Goal: Task Accomplishment & Management: Use online tool/utility

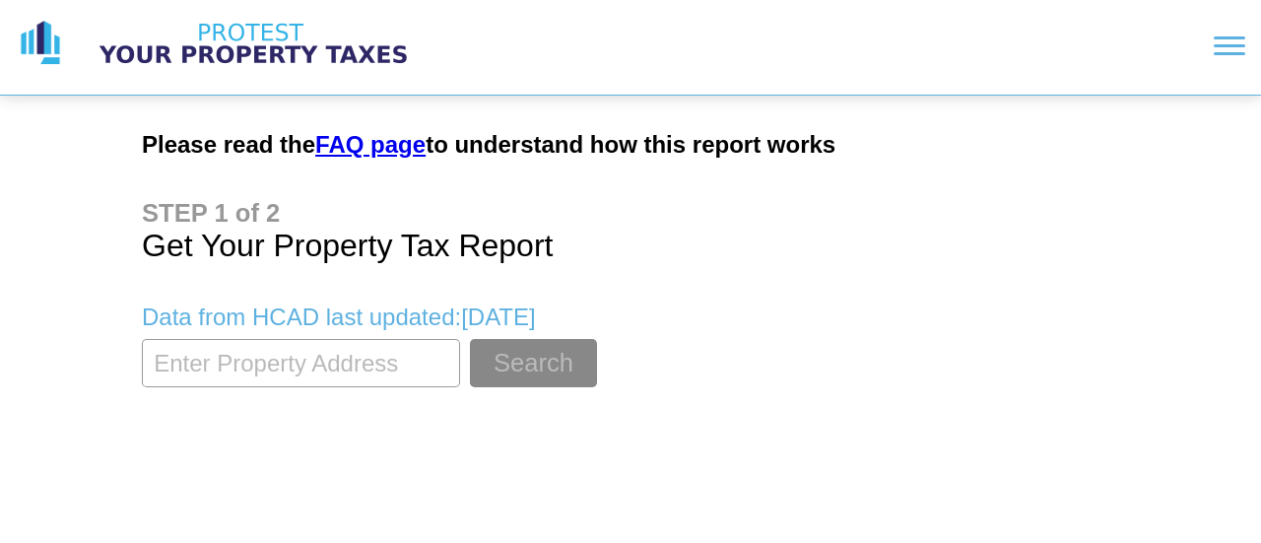
click at [856, 83] on div at bounding box center [851, 46] width 788 height 76
click at [1207, 42] on section at bounding box center [851, 46] width 788 height 50
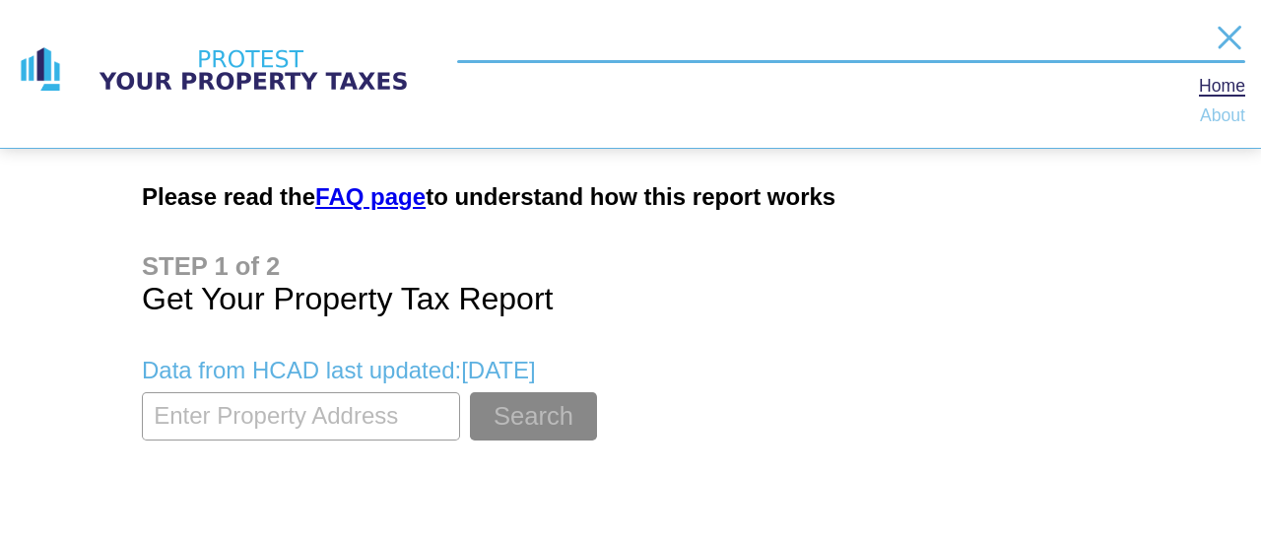
click at [1205, 121] on link "About" at bounding box center [1222, 116] width 45 height 16
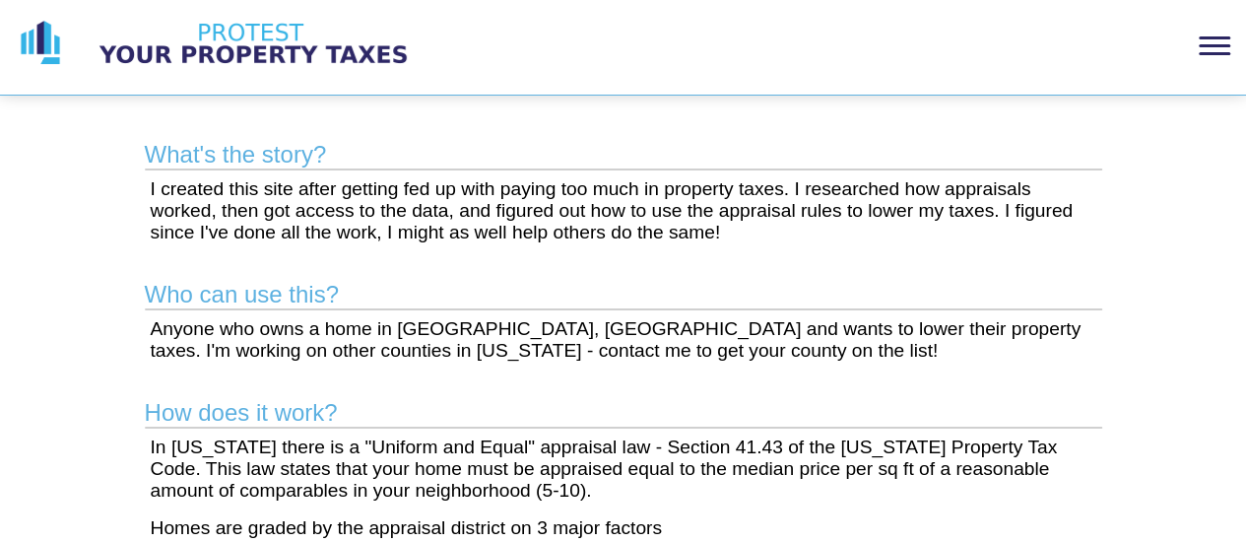
click at [1196, 56] on section at bounding box center [844, 46] width 774 height 50
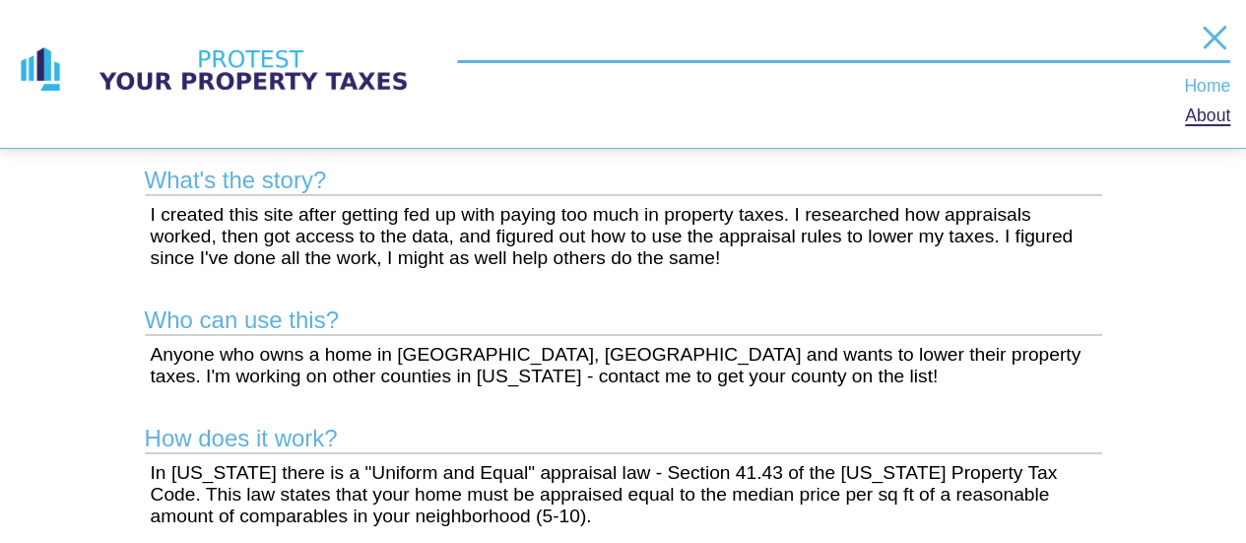
scroll to position [29, 0]
click at [1212, 90] on link "Home" at bounding box center [1207, 87] width 46 height 16
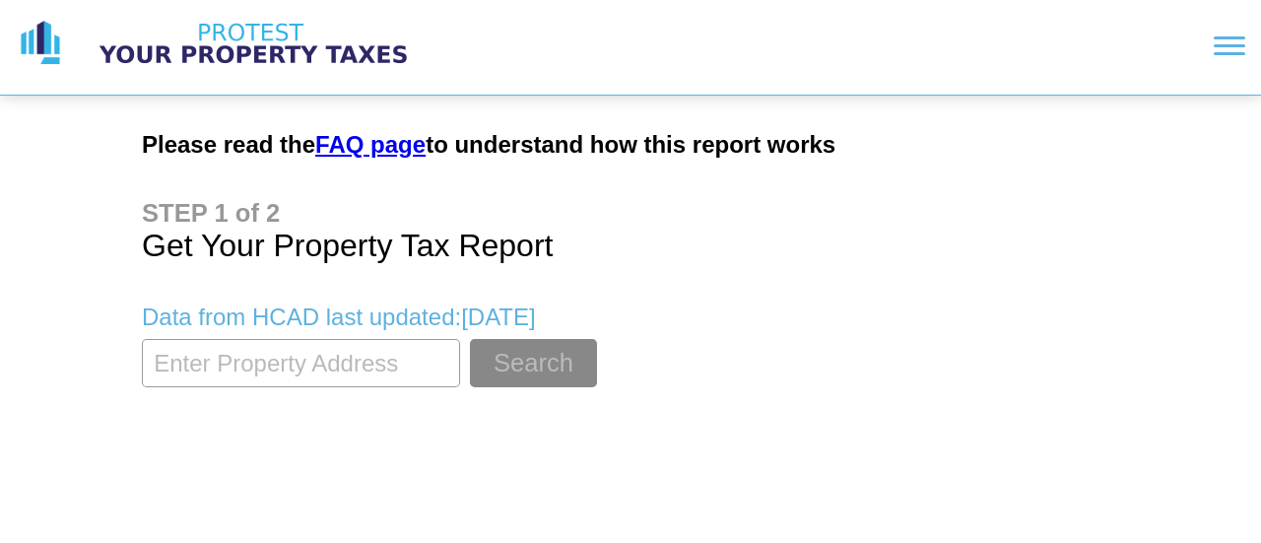
click at [331, 356] on input "textbox" at bounding box center [301, 363] width 318 height 48
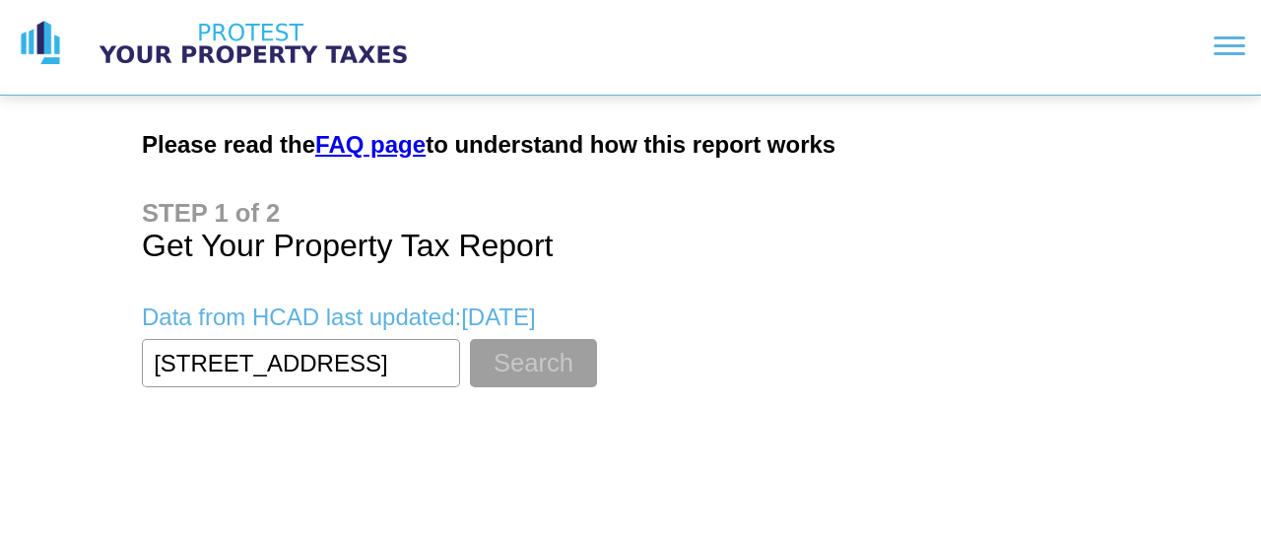
type input "[STREET_ADDRESS]"
click at [535, 375] on button "Search" at bounding box center [533, 363] width 127 height 48
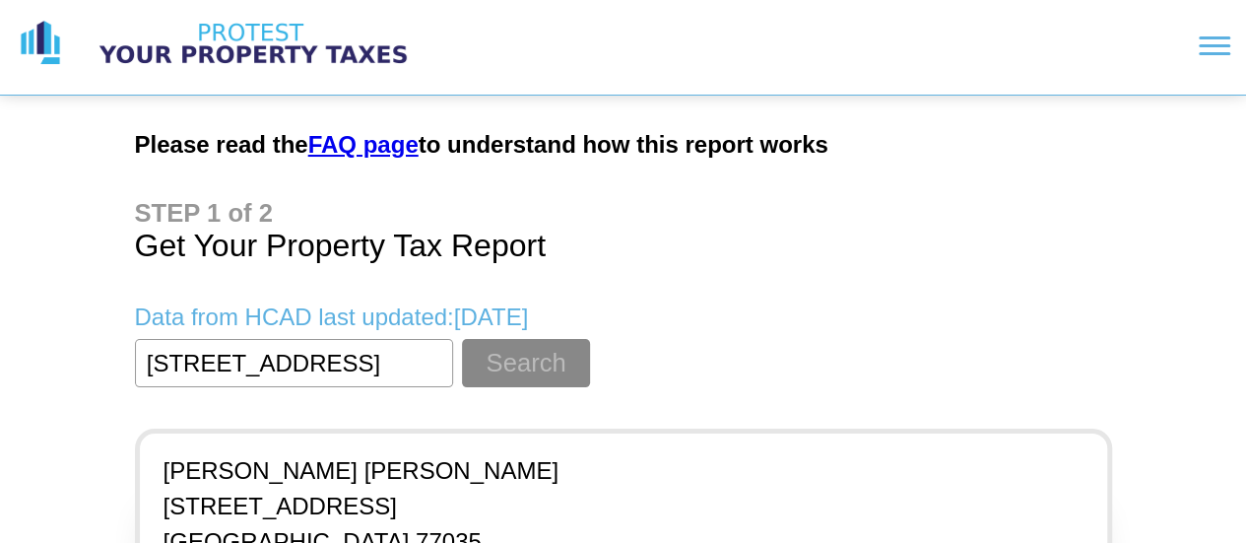
click at [365, 512] on p "[STREET_ADDRESS]" at bounding box center [361, 507] width 395 height 28
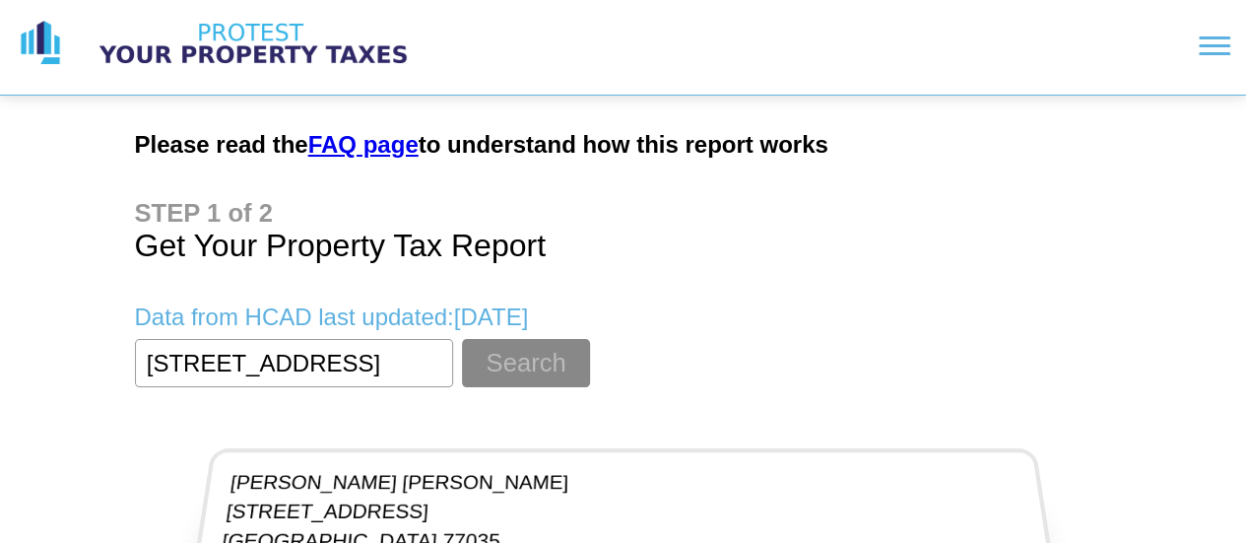
scroll to position [116, 0]
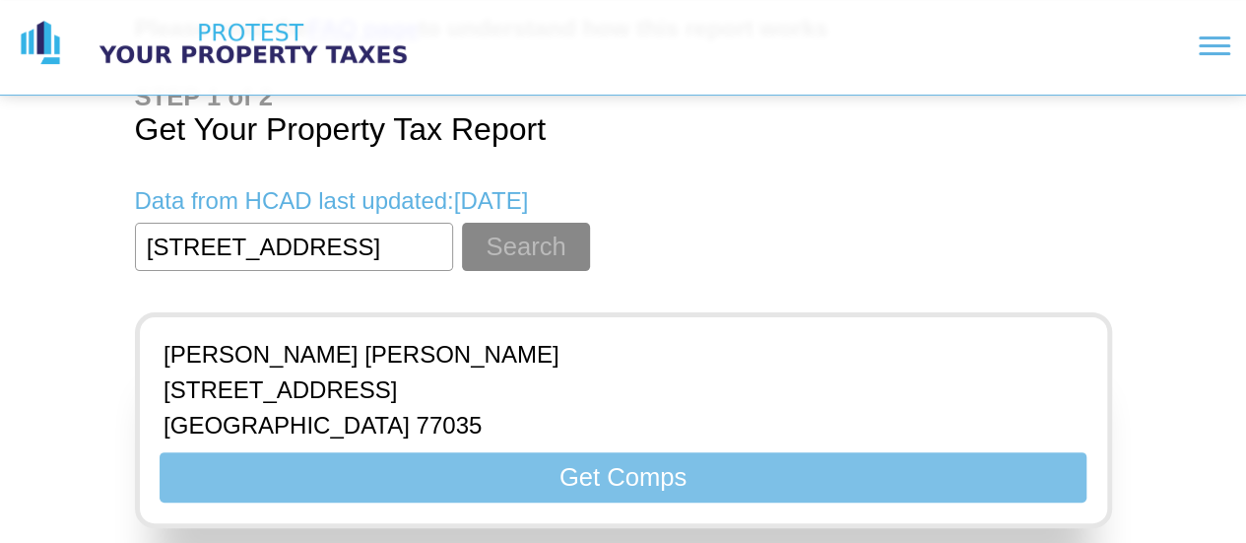
click at [694, 479] on button "Get Comps" at bounding box center [623, 477] width 926 height 50
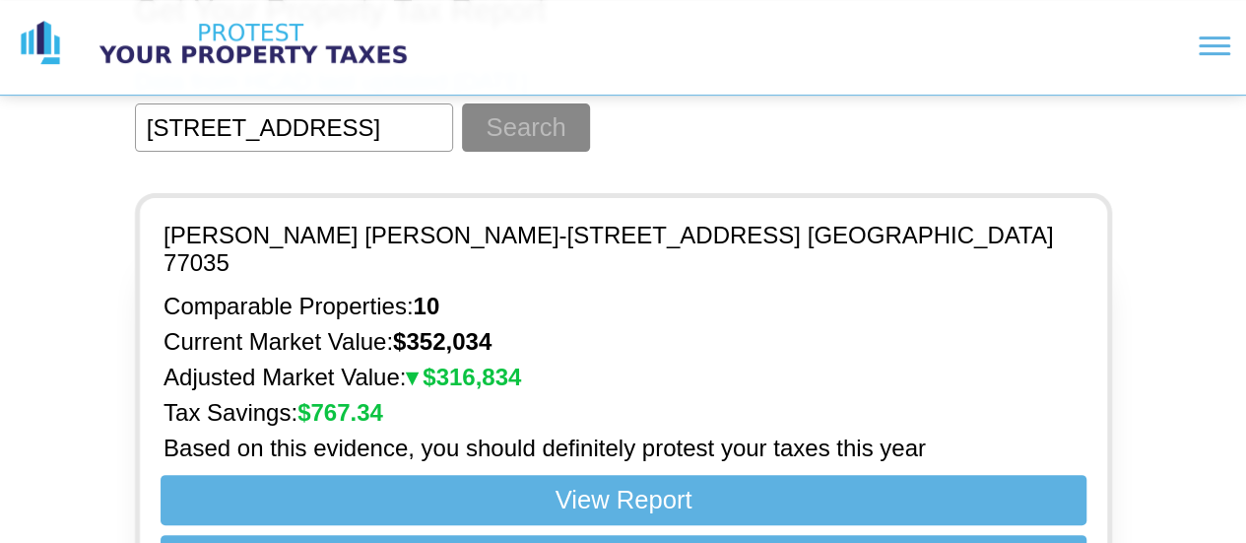
scroll to position [292, 0]
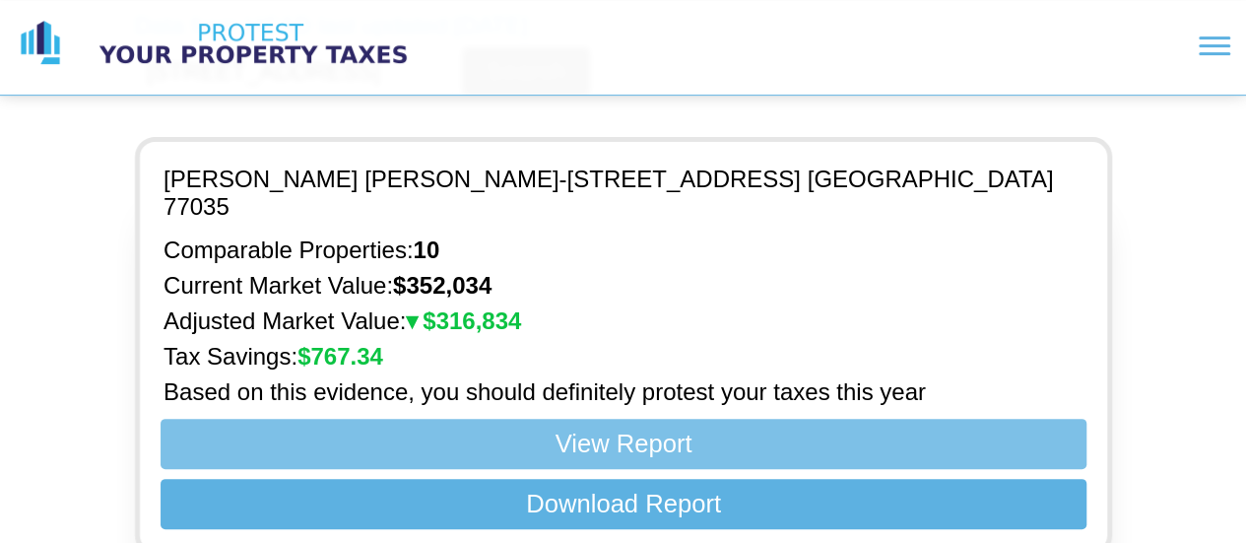
click at [689, 425] on button "View Report" at bounding box center [623, 444] width 926 height 50
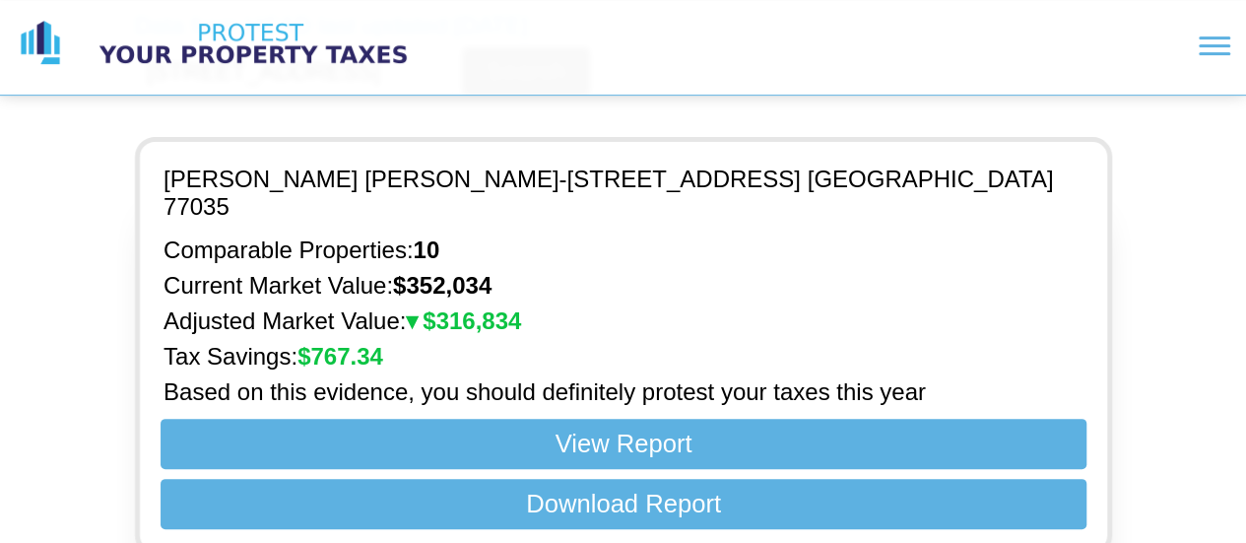
click at [1222, 249] on div "Please read the FAQ page to understand how this report works Get Your Property …" at bounding box center [623, 139] width 1246 height 862
